Goal: Information Seeking & Learning: Learn about a topic

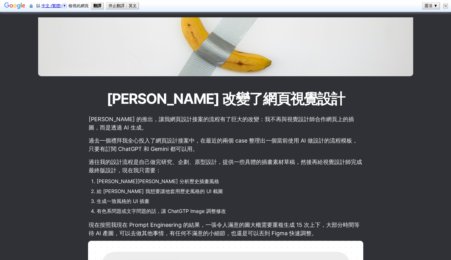
scroll to position [68, 0]
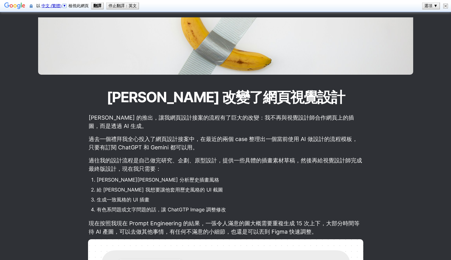
click at [134, 147] on p "過去一個禮拜我全心投入了網頁設計接案中，在最近的兩個 case 整理出一個當前使用 AI 做設計的流程模板，只要有訂閱 ChatGPT 和 Gemini 都可…" at bounding box center [225, 143] width 275 height 19
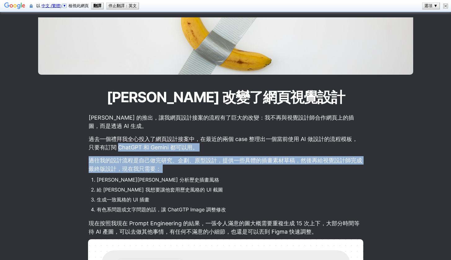
drag, startPoint x: 134, startPoint y: 147, endPoint x: 163, endPoint y: 168, distance: 35.5
click at [163, 168] on p "過往我的設計流程是自己做完研究、企劃、原型設計，提供一些具體的插畫素材草稿，然後再給視覺設計師完成最終版設計，現在我只需要：" at bounding box center [225, 164] width 275 height 19
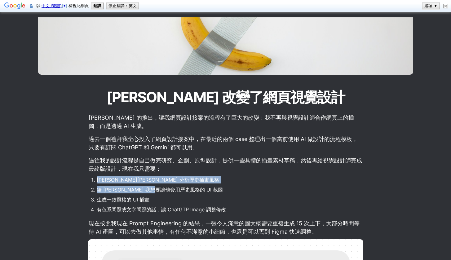
drag, startPoint x: 163, startPoint y: 168, endPoint x: 149, endPoint y: 189, distance: 25.0
click at [149, 189] on li "給 [PERSON_NAME] 我想要讓他套用歷史風格的 UI 截圖" at bounding box center [230, 189] width 267 height 9
drag, startPoint x: 149, startPoint y: 189, endPoint x: 145, endPoint y: 182, distance: 8.5
click at [145, 182] on ol "[PERSON_NAME][PERSON_NAME] 分析歷史插畫風格 給 [PERSON_NAME] 我想要讓他套用歷史風格的 UI 截圖 生成一致風格的 …" at bounding box center [225, 195] width 275 height 40
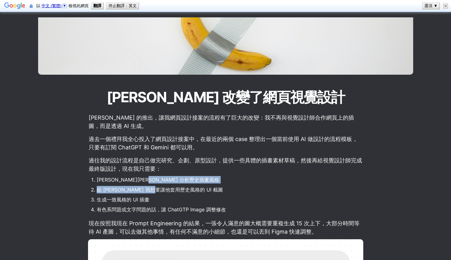
click at [145, 182] on li "[PERSON_NAME][PERSON_NAME] 分析歷史插畫風格" at bounding box center [230, 179] width 267 height 9
drag, startPoint x: 145, startPoint y: 182, endPoint x: 141, endPoint y: 189, distance: 7.7
click at [141, 189] on ol "[PERSON_NAME][PERSON_NAME] 分析歷史插畫風格 給 [PERSON_NAME] 我想要讓他套用歷史風格的 UI 截圖 生成一致風格的 …" at bounding box center [225, 195] width 275 height 40
click at [141, 188] on li "給 [PERSON_NAME] 我想要讓他套用歷史風格的 UI 截圖" at bounding box center [230, 189] width 267 height 9
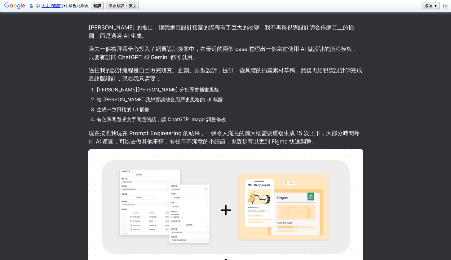
scroll to position [160, 0]
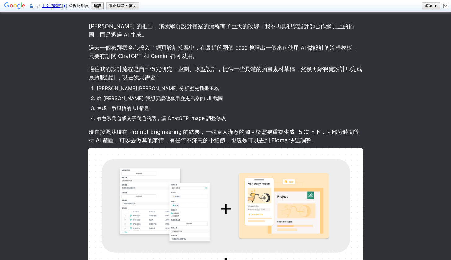
click at [167, 121] on li "有色系問題或文字問題的話，讓 ChatGTP Image 調整修改" at bounding box center [230, 118] width 267 height 9
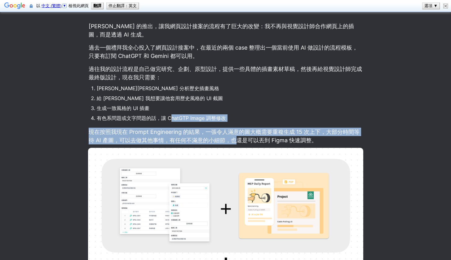
drag, startPoint x: 167, startPoint y: 121, endPoint x: 233, endPoint y: 139, distance: 67.5
click at [233, 139] on p "現在按照我現在 Prompt Engineering 的結果，一張令人滿意的圖大概需要重複生成 15 次上下，大部分時間等待 AI 產圖，可以去做其他事情，有…" at bounding box center [225, 136] width 275 height 19
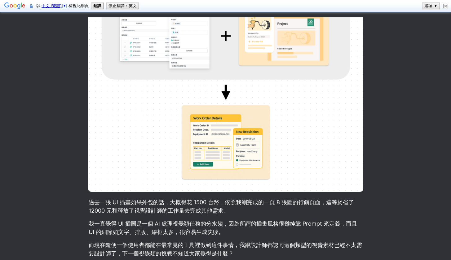
scroll to position [335, 0]
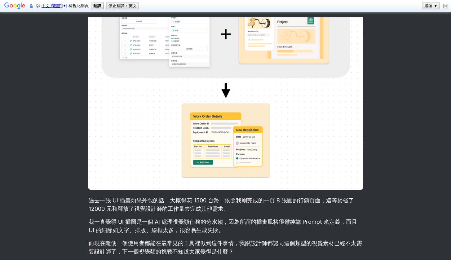
click at [174, 203] on p "過去一張 UI 插畫如果外包的話，大概得花 1500 台幣，依照我剛完成的一頁 8 張圖的行銷頁面，這等於省了 12000 元和釋放了視覺設計師的工作量去完成…" at bounding box center [225, 204] width 275 height 19
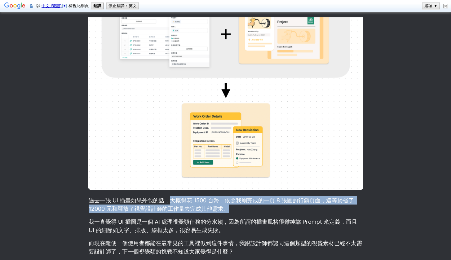
drag, startPoint x: 174, startPoint y: 203, endPoint x: 225, endPoint y: 207, distance: 50.7
click at [225, 207] on p "過去一張 UI 插畫如果外包的話，大概得花 1500 台幣，依照我剛完成的一頁 8 張圖的行銷頁面，這等於省了 12000 元和釋放了視覺設計師的工作量去完成…" at bounding box center [225, 204] width 275 height 19
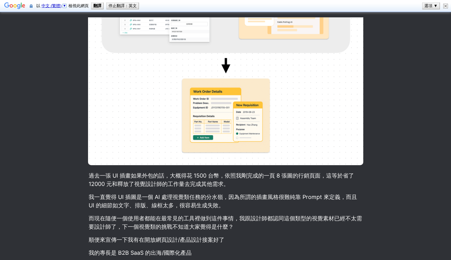
scroll to position [362, 0]
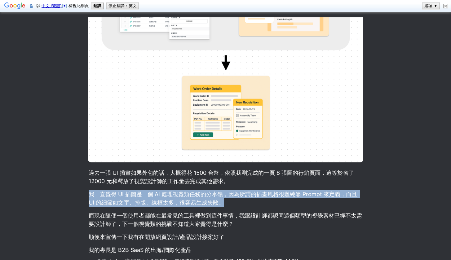
drag, startPoint x: 223, startPoint y: 186, endPoint x: 225, endPoint y: 205, distance: 18.5
click at [225, 205] on article "[PERSON_NAME] 的推出，讓我網頁設計接案的流程有了巨大的改變：我不再與視覺設計師合作網頁上的插圖，而是透過 AI 生成。 過去一個禮拜我全心投入了…" at bounding box center [225, 88] width 335 height 544
click at [225, 205] on p "我一直覺得 UI 插圖是一個 AI 處理視覺類任務的分水嶺，因為所謂的插畫風格很難純靠 Prompt 來定義，而且 UI 的細節如文字、排版、線框太多，很容易…" at bounding box center [225, 198] width 275 height 19
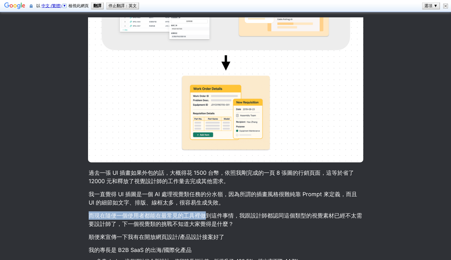
drag, startPoint x: 225, startPoint y: 205, endPoint x: 206, endPoint y: 217, distance: 23.1
click at [206, 217] on article "[PERSON_NAME] 的推出，讓我網頁設計接案的流程有了巨大的改變：我不再與視覺設計師合作網頁上的插圖，而是透過 AI 生成。 過去一個禮拜我全心投入了…" at bounding box center [225, 88] width 335 height 544
click at [206, 217] on p "而現在隨便一個使用者都能在最常見的工具裡做到這件事情，我跟設計師都認同這個類型的視覺素材已經不太需要設計師了，下一個視覺類的挑戰不知道大家覺得是什麼？" at bounding box center [225, 220] width 275 height 19
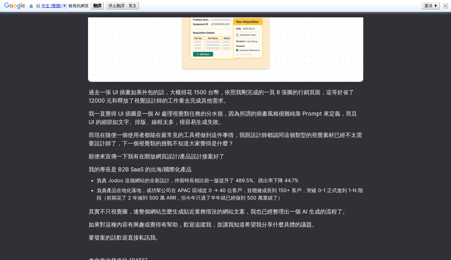
scroll to position [447, 0]
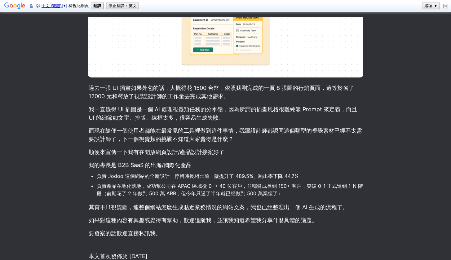
click at [158, 177] on li "負責 Jodoo 這個網站的全新設計，停留時長相比前一版提升了 489.5%、跳出率下降 44.7%" at bounding box center [230, 176] width 267 height 9
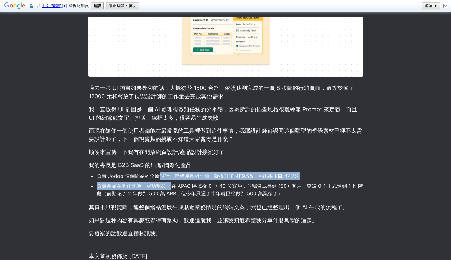
drag, startPoint x: 158, startPoint y: 177, endPoint x: 158, endPoint y: 192, distance: 15.2
click at [158, 192] on ul "負責 Jodoo 這個網站的全新設計，停留時長相比前一版提升了 489.5%、跳出率下降 44.7% 負責產品在地化落地，成功幫公司在 APAC 區域從 0 …" at bounding box center [225, 185] width 275 height 28
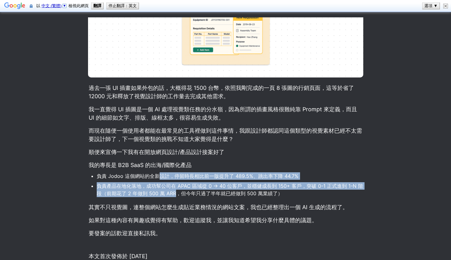
click at [158, 192] on li "負責產品在地化落地，成功幫公司在 APAC 區域從 0 -> 40 位客戶，並穩健成長到 150+ 客戶，突破 0-1 正式進到 1-N 階段（前期花了 2 …" at bounding box center [230, 189] width 267 height 17
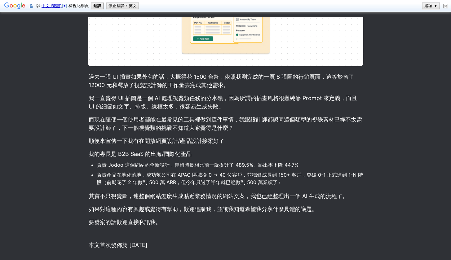
scroll to position [460, 0]
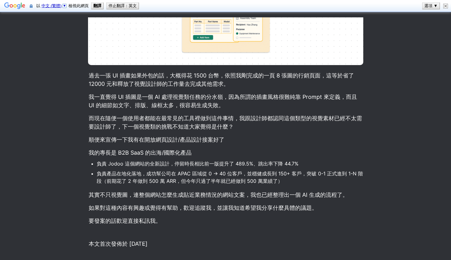
click at [160, 196] on p "其實不只視覺圖，連整個網站怎麼生成貼近業務情況的網站文案，我也已經整理出一個 AI 生成的流程了。" at bounding box center [225, 195] width 275 height 10
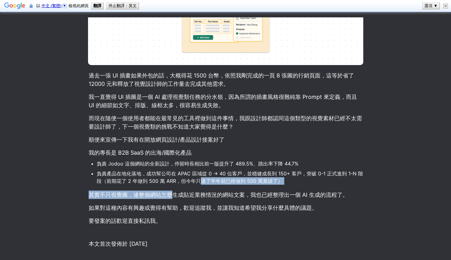
drag, startPoint x: 160, startPoint y: 196, endPoint x: 198, endPoint y: 182, distance: 41.0
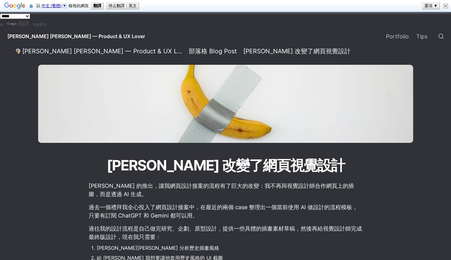
scroll to position [0, 0]
click at [407, 38] on link "Portfolio" at bounding box center [397, 36] width 30 height 17
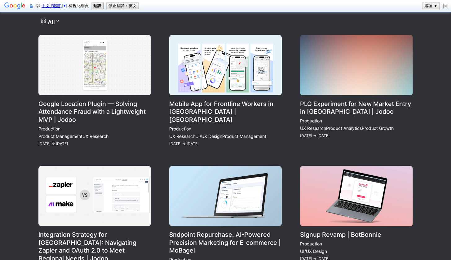
scroll to position [100, 0]
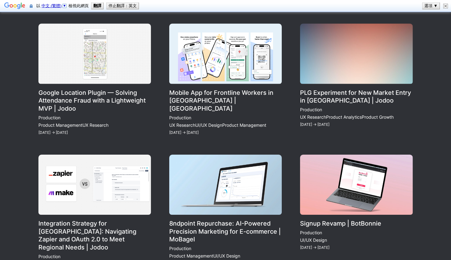
click at [216, 99] on link "Mobile App for Frontline Workers in [GEOGRAPHIC_DATA] | [GEOGRAPHIC_DATA]" at bounding box center [225, 80] width 113 height 113
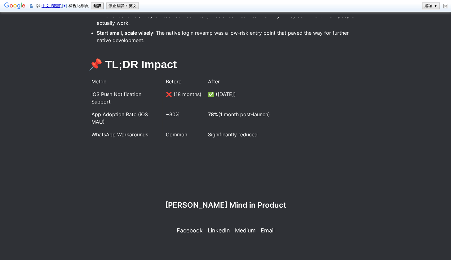
scroll to position [1610, 0]
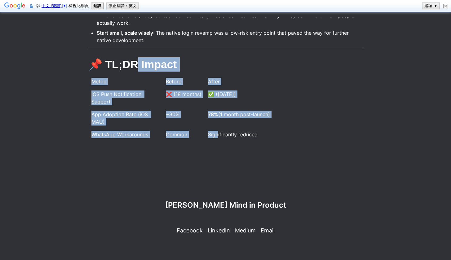
drag, startPoint x: 135, startPoint y: 64, endPoint x: 218, endPoint y: 132, distance: 107.6
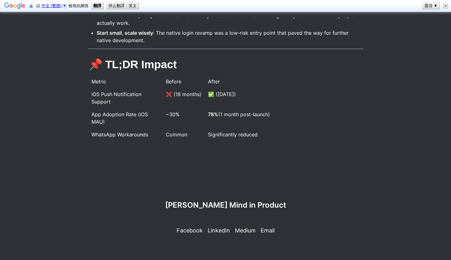
click at [115, 114] on span "App Adoption Rate (iOS MAU)" at bounding box center [120, 118] width 58 height 14
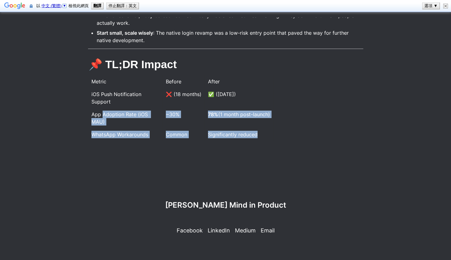
drag, startPoint x: 115, startPoint y: 114, endPoint x: 235, endPoint y: 153, distance: 126.2
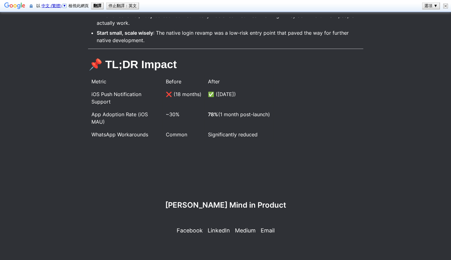
click at [220, 139] on div "Significantly reduced" at bounding box center [239, 135] width 68 height 12
drag, startPoint x: 220, startPoint y: 139, endPoint x: 145, endPoint y: 133, distance: 75.6
click at [145, 133] on tr "WhatsApp Workarounds Common Significantly reduced" at bounding box center [180, 134] width 185 height 13
click at [145, 133] on span "WhatsApp Workarounds" at bounding box center [119, 135] width 57 height 6
drag, startPoint x: 145, startPoint y: 133, endPoint x: 298, endPoint y: 133, distance: 153.2
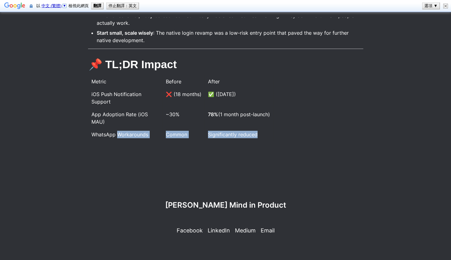
click at [298, 133] on div "Metric Before After iOS Push Notification Support ❌ (18 months) ✅ ([DATE]) App …" at bounding box center [225, 110] width 275 height 74
click at [247, 135] on span "Significantly reduced" at bounding box center [233, 135] width 50 height 6
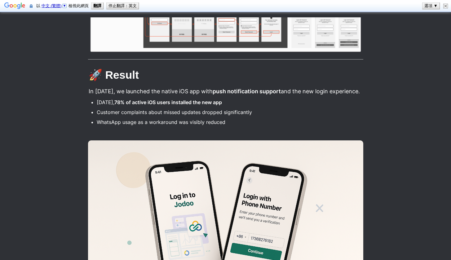
scroll to position [979, 0]
